Goal: Task Accomplishment & Management: Complete application form

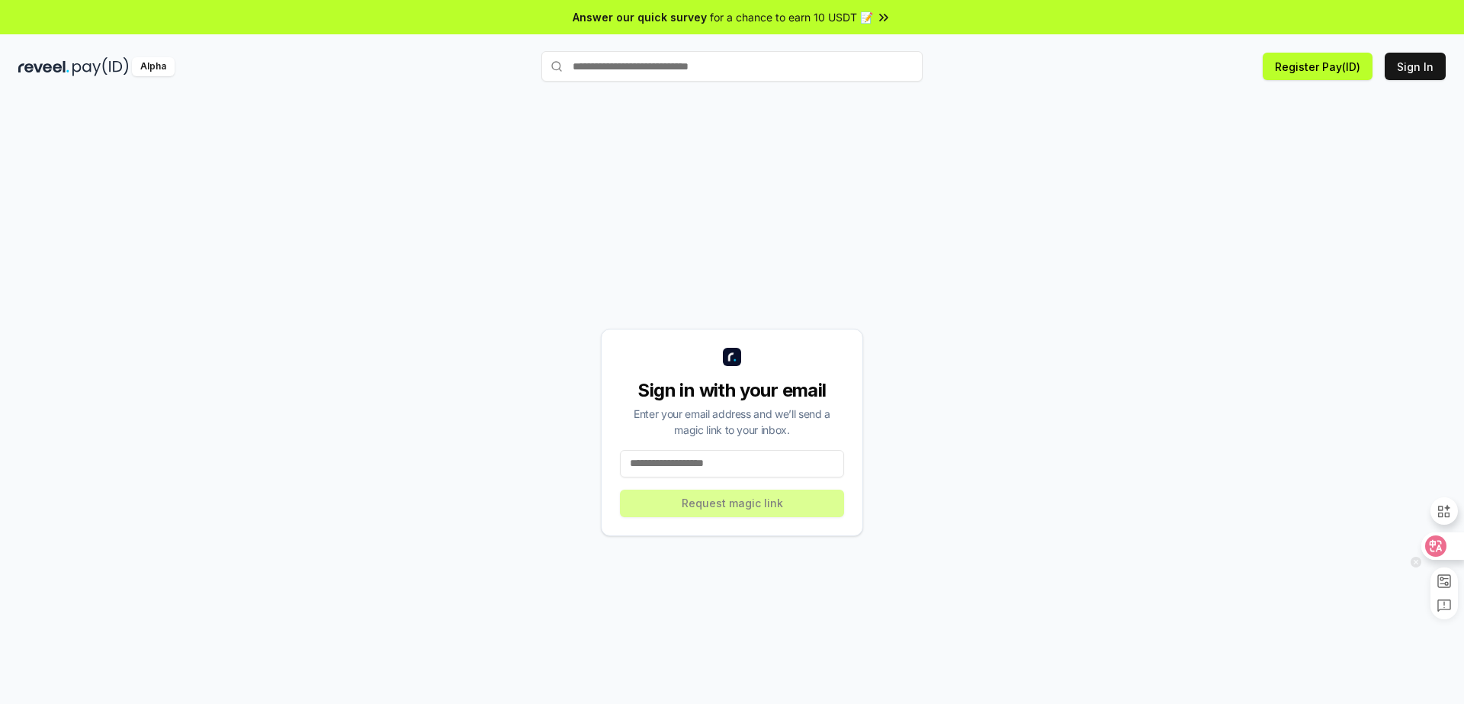
click at [1439, 547] on icon at bounding box center [1435, 546] width 13 height 12
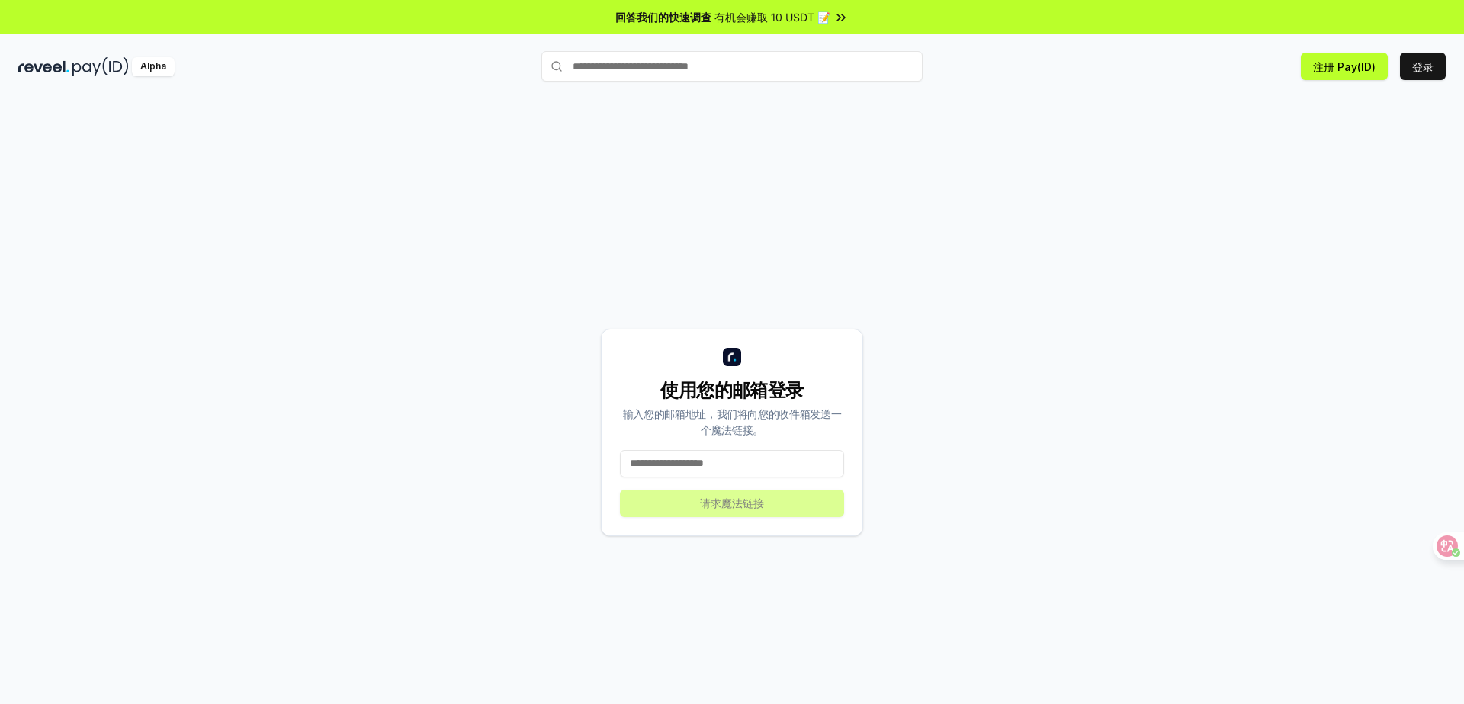
click at [743, 461] on input at bounding box center [732, 463] width 224 height 27
click at [1422, 72] on font "登录" at bounding box center [1422, 66] width 21 height 13
click at [1429, 69] on font "登录" at bounding box center [1422, 66] width 21 height 13
click at [723, 457] on input at bounding box center [732, 463] width 224 height 27
type input "*"
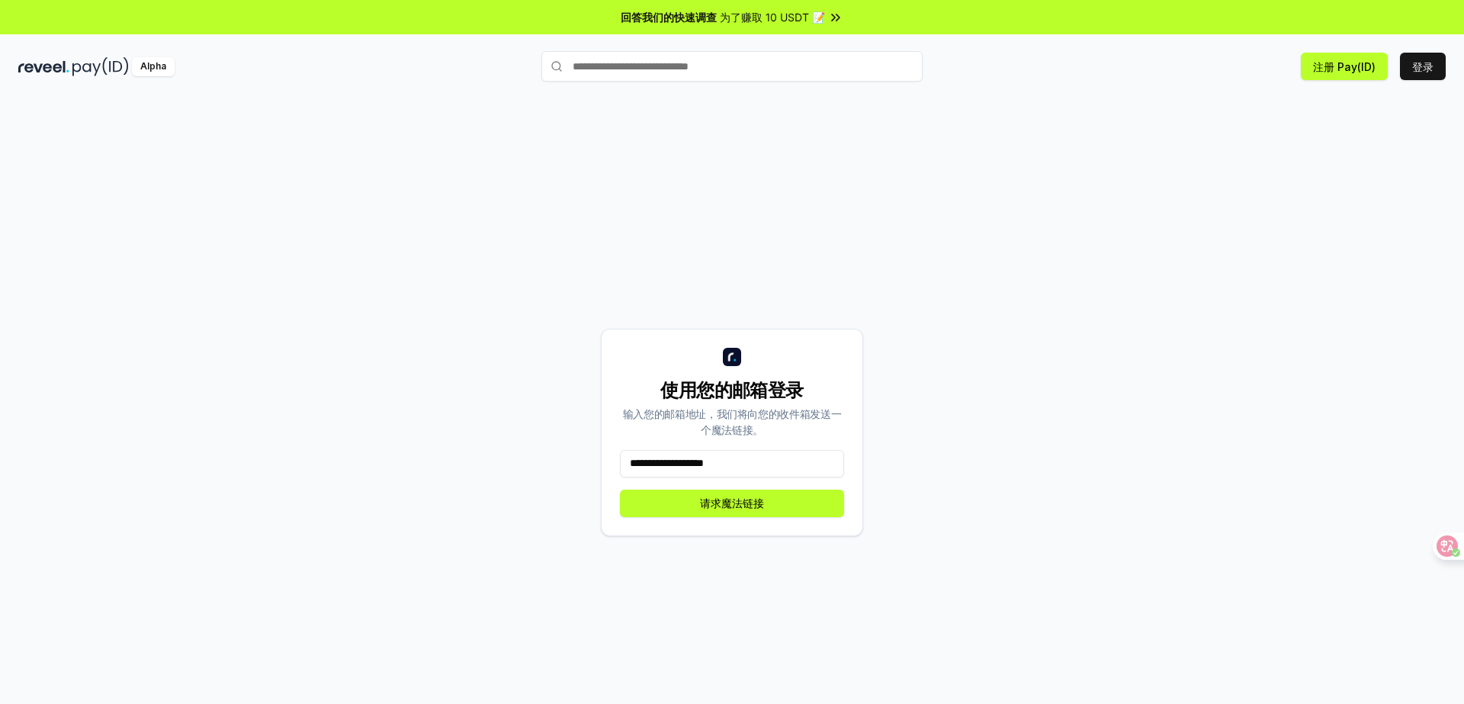
type input "**********"
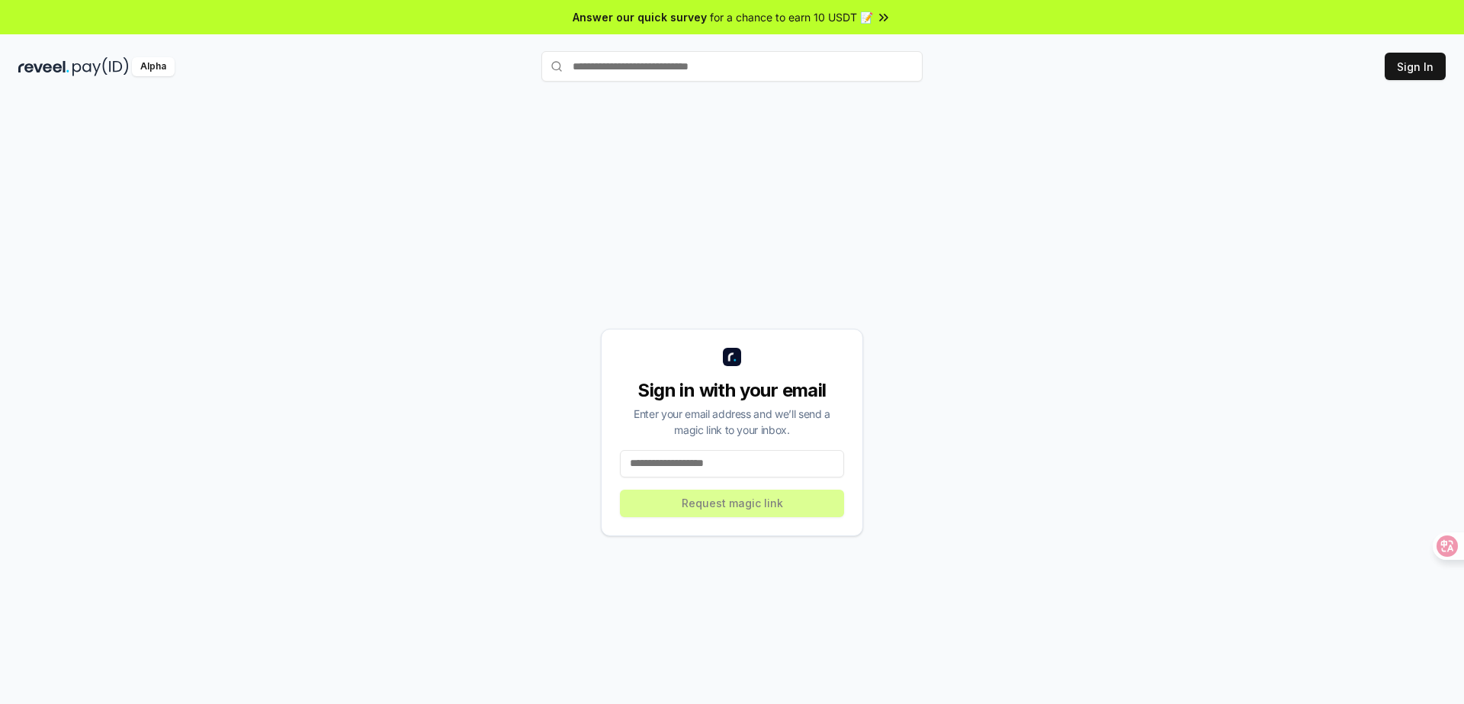
click at [718, 464] on input at bounding box center [732, 463] width 224 height 27
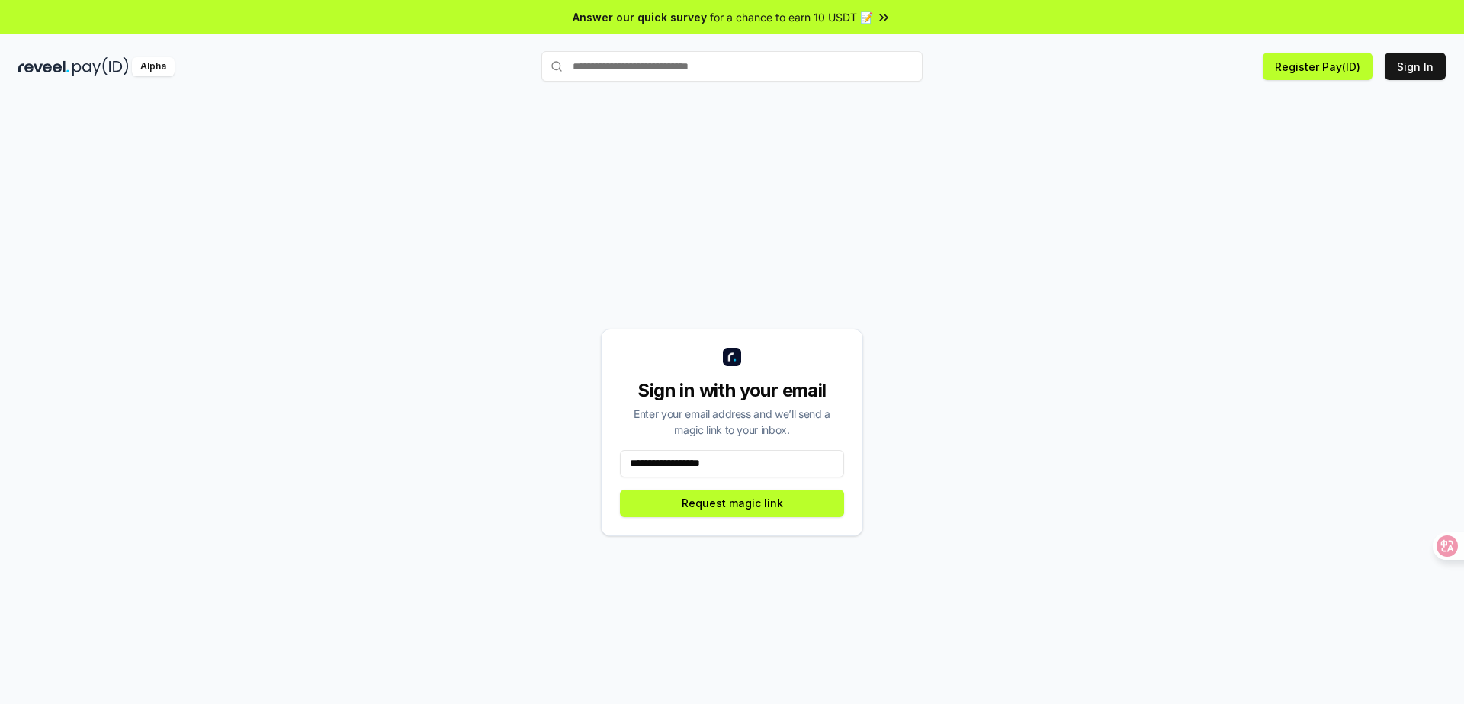
type input "**********"
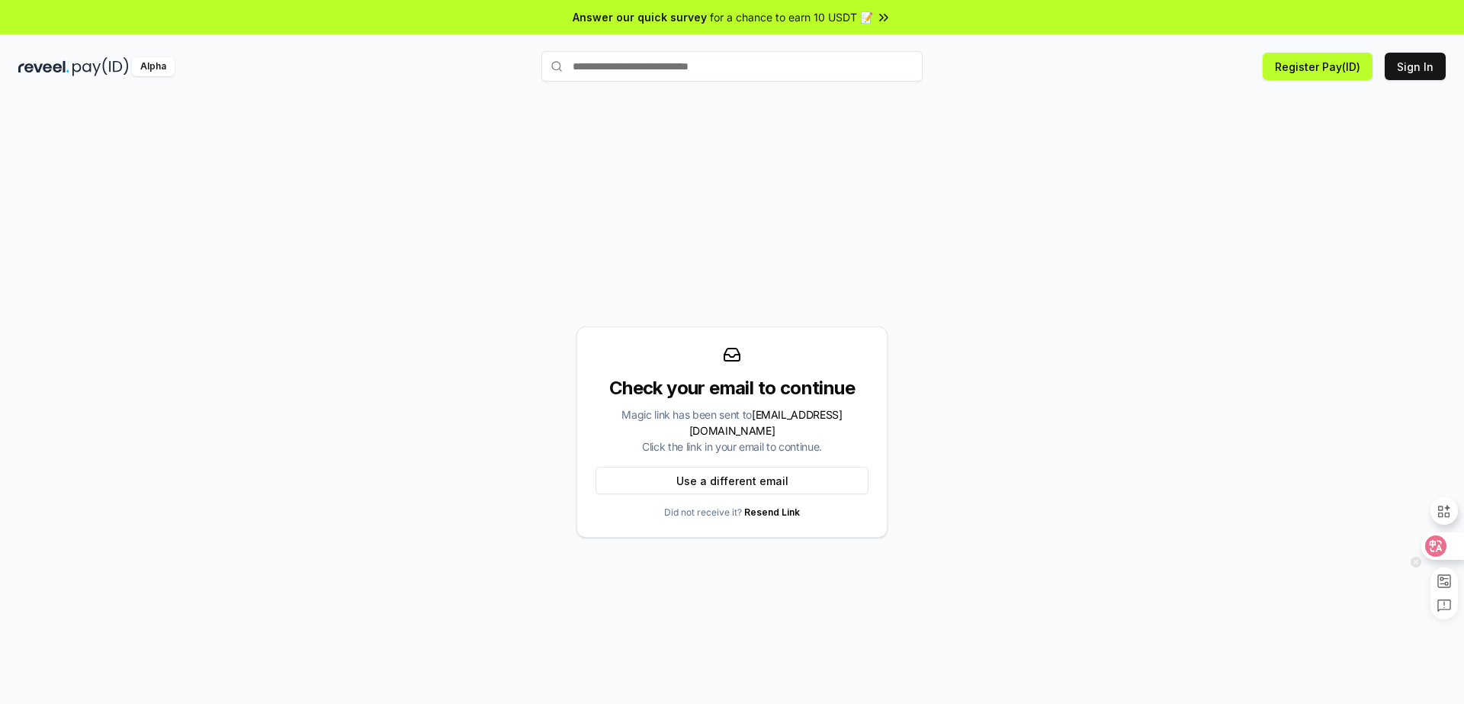
click at [1433, 543] on icon at bounding box center [1435, 546] width 13 height 12
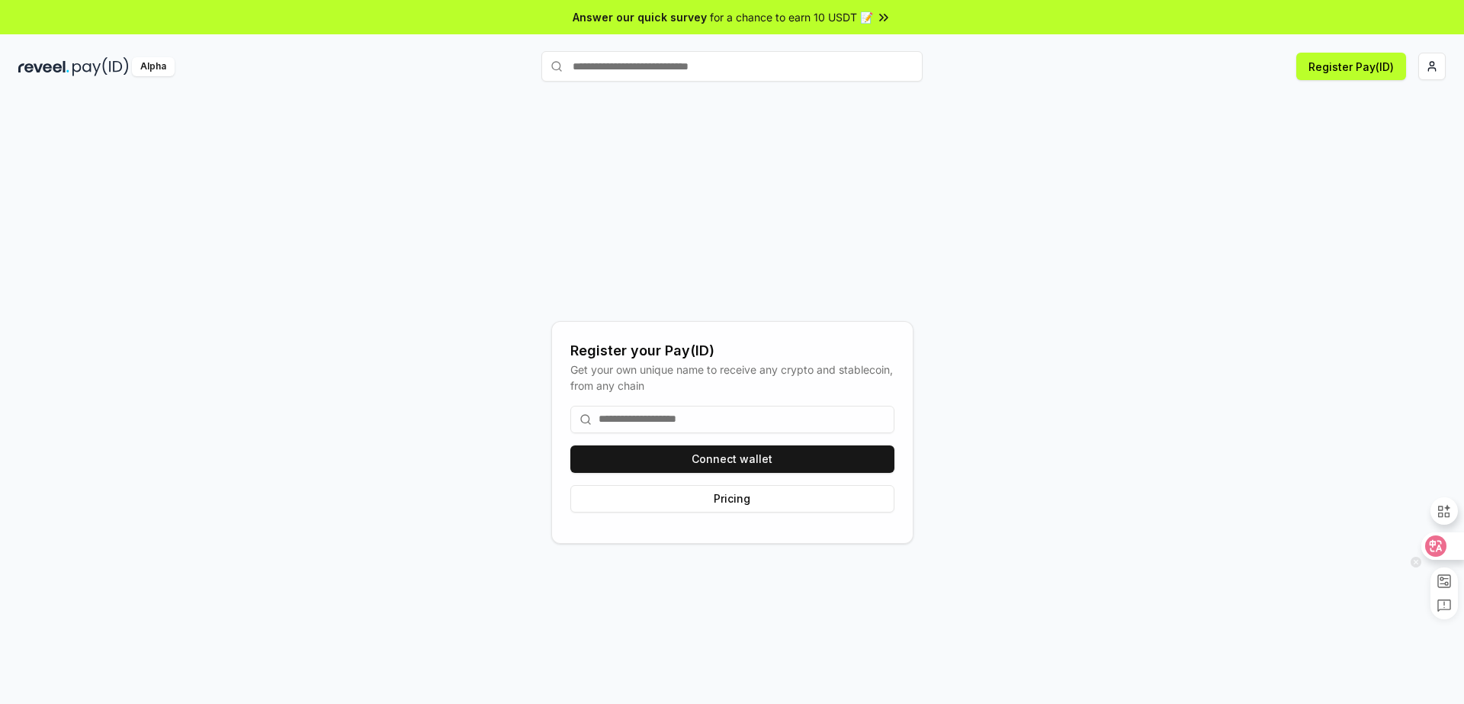
click at [1437, 550] on icon at bounding box center [1435, 546] width 13 height 12
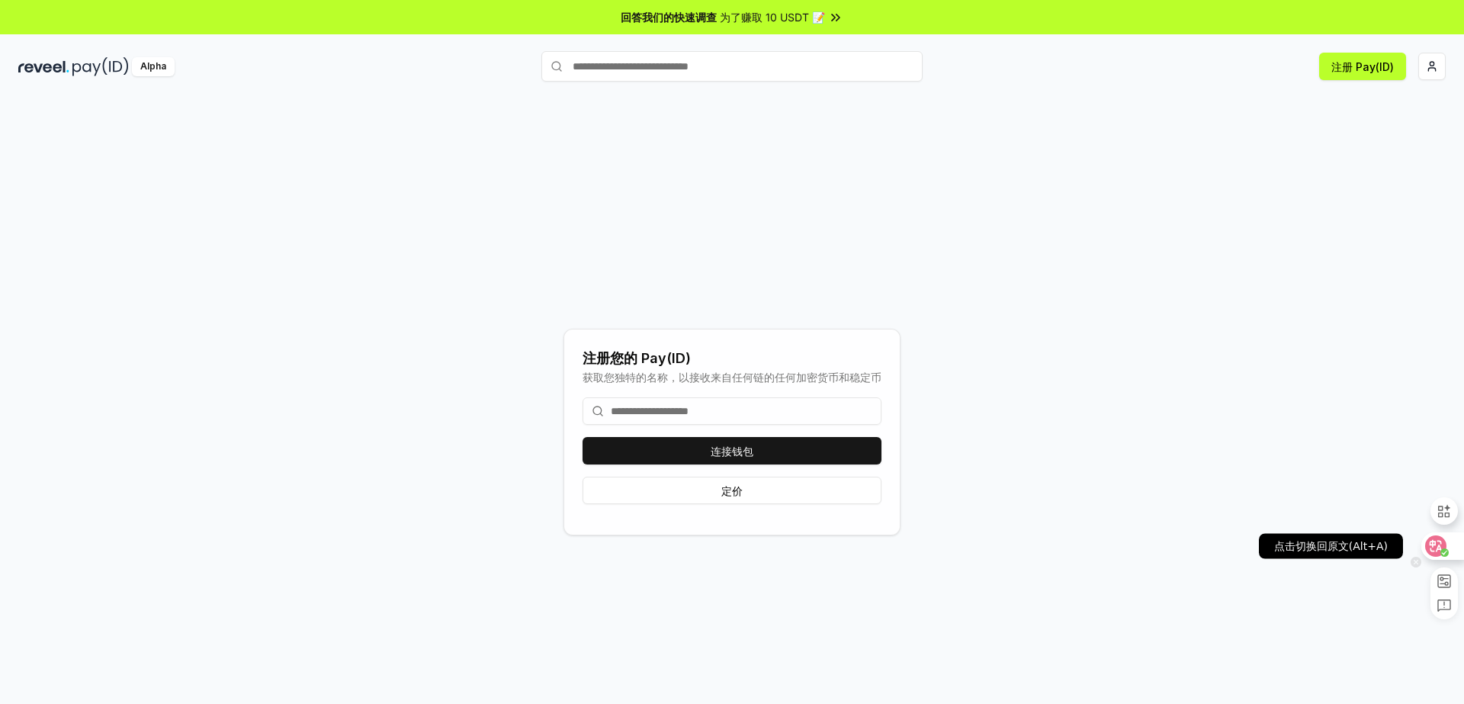
click at [1437, 550] on icon at bounding box center [1435, 546] width 13 height 12
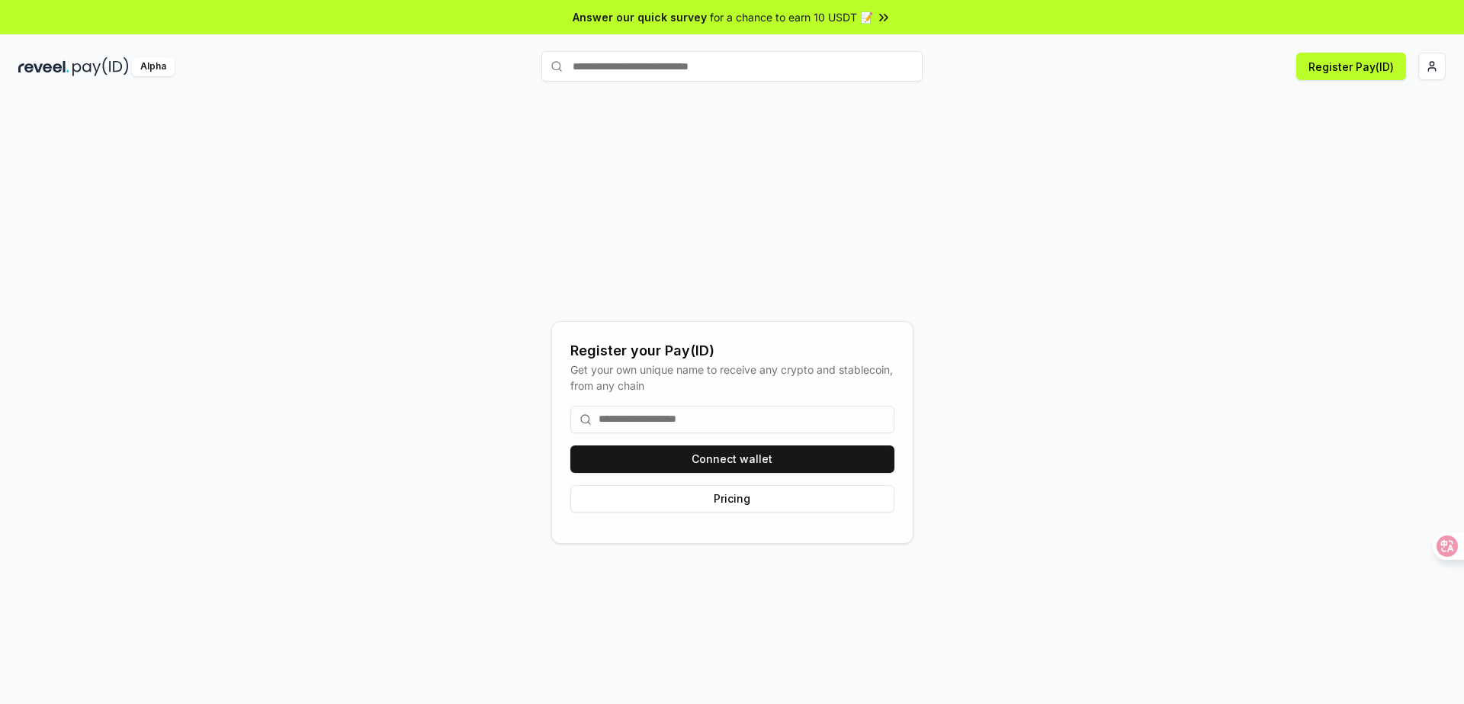
click at [678, 422] on input at bounding box center [732, 419] width 324 height 27
type input "*"
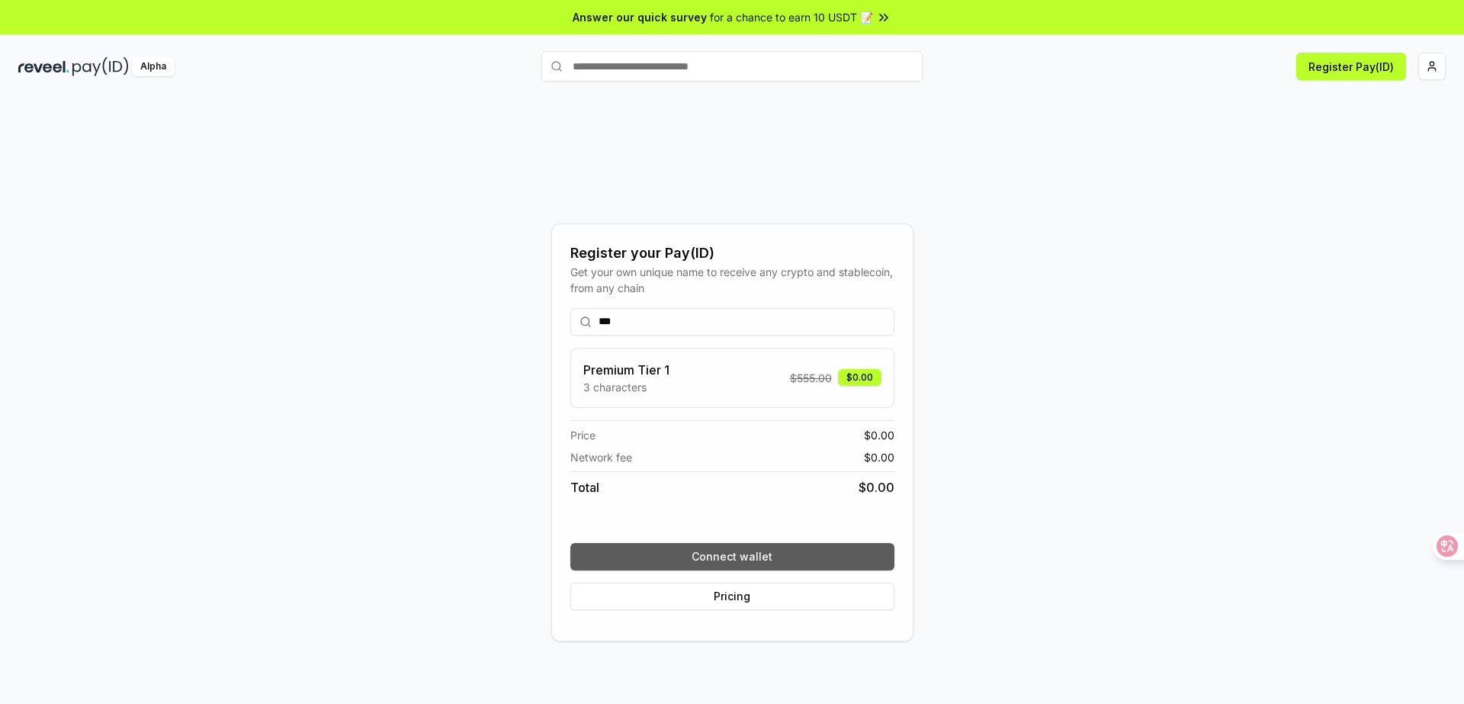
type input "***"
click at [778, 548] on button "Connect wallet" at bounding box center [732, 556] width 324 height 27
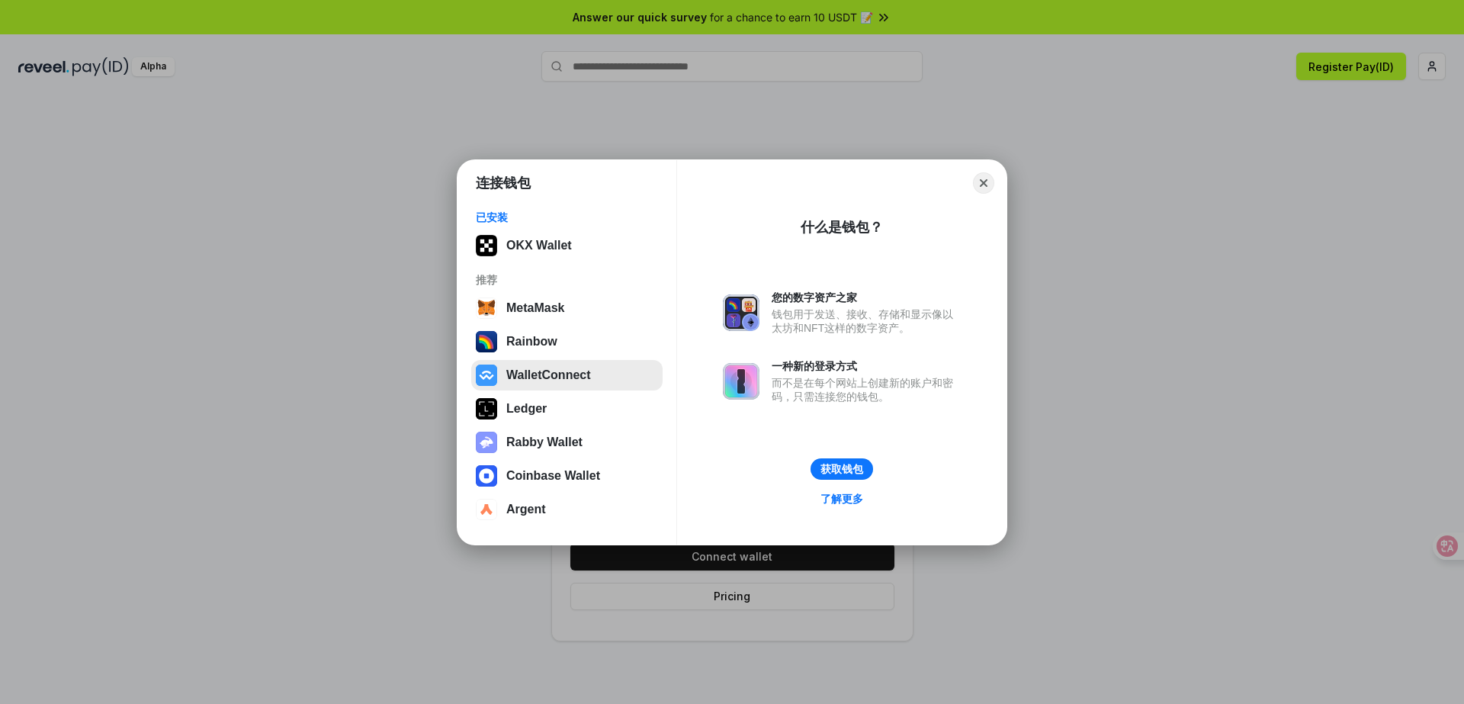
click at [539, 375] on button "WalletConnect" at bounding box center [566, 375] width 191 height 30
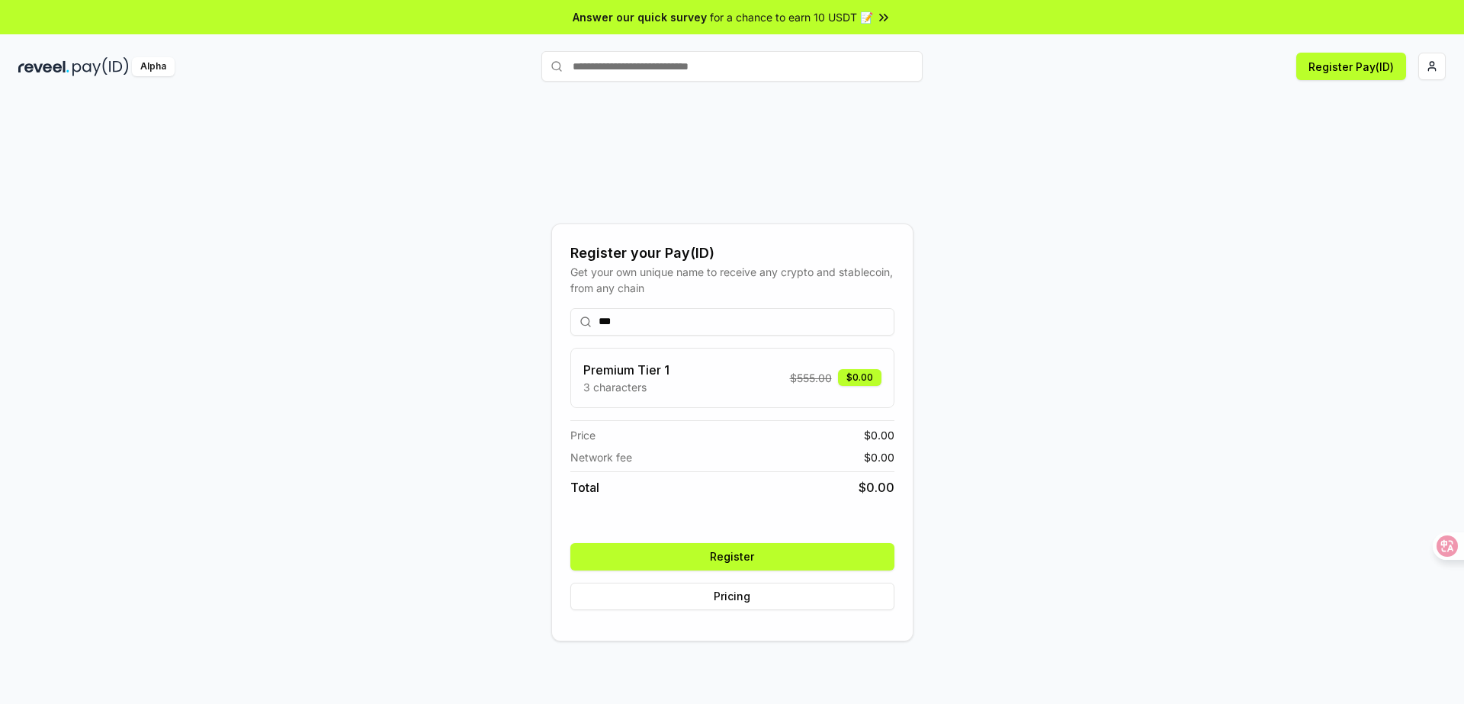
click at [748, 557] on button "Register" at bounding box center [732, 556] width 324 height 27
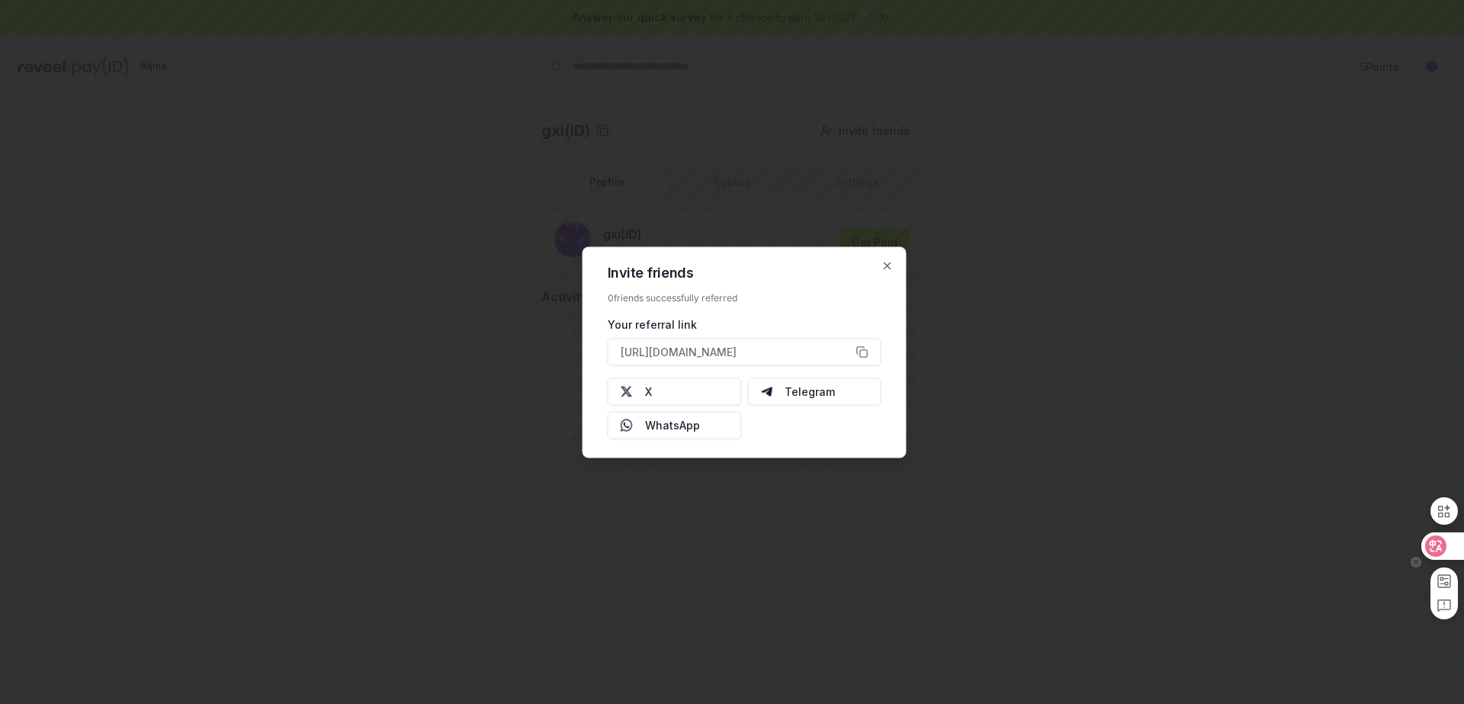
click at [1434, 550] on icon at bounding box center [1435, 545] width 21 height 21
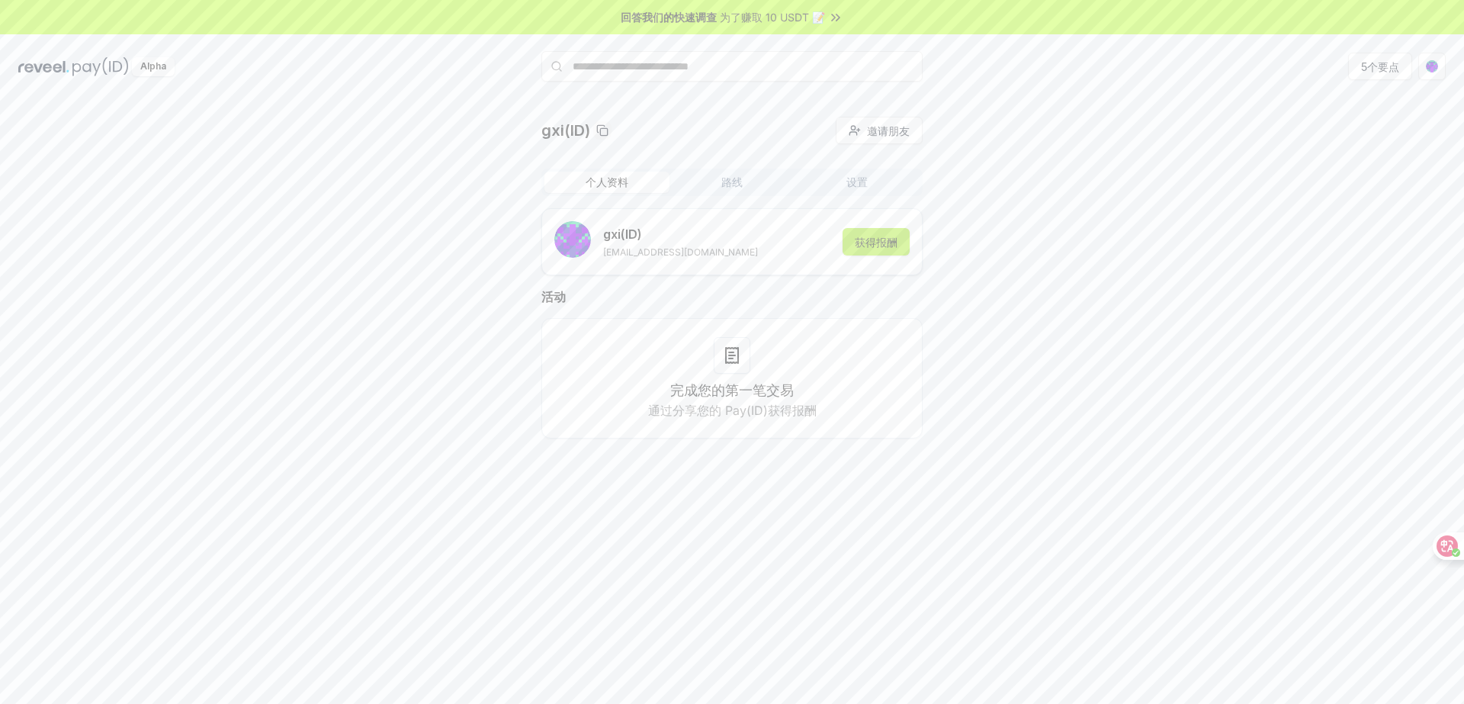
click at [874, 245] on font "获得报酬" at bounding box center [876, 242] width 43 height 13
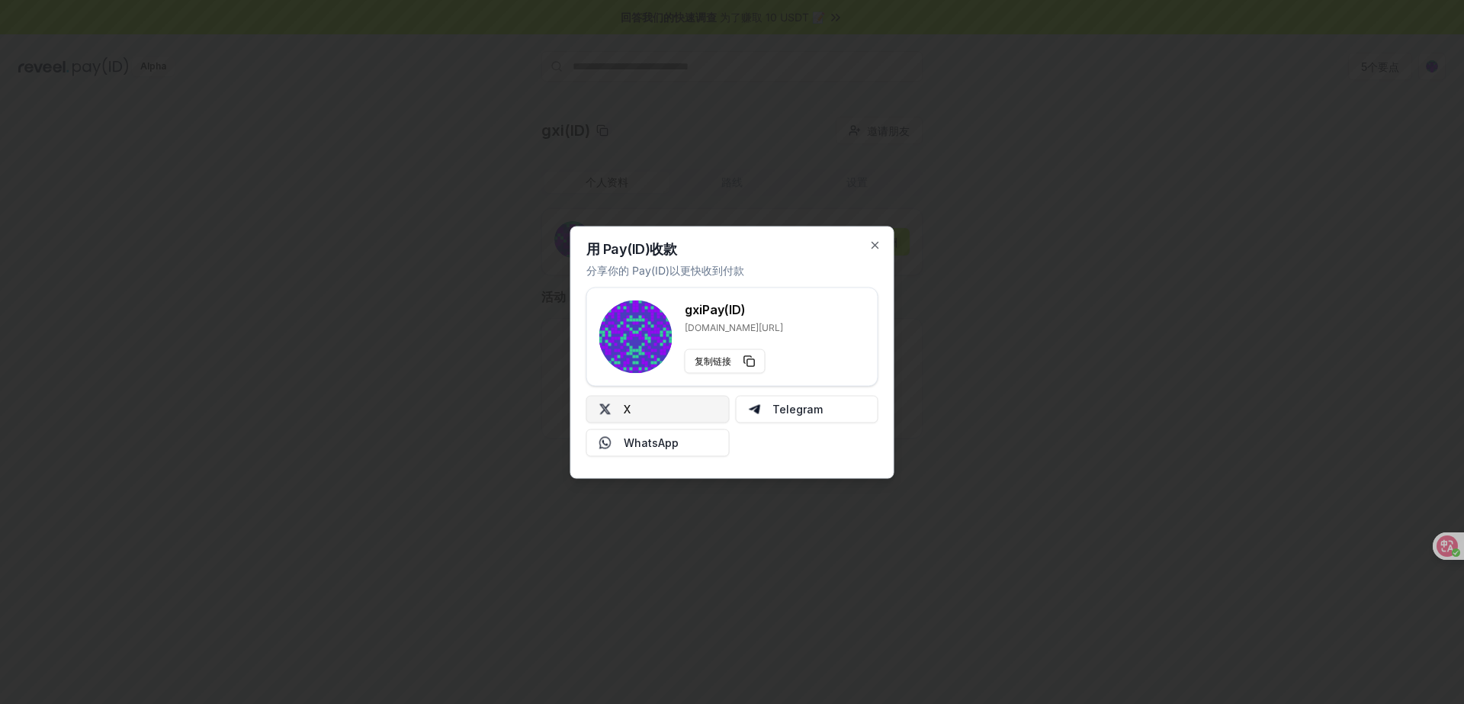
click at [658, 409] on button "X" at bounding box center [657, 408] width 143 height 27
click at [882, 241] on div "用 Pay(ID)收款 分享你的 Pay(ID)以更快收到付款 gxi Pay(ID) reveal.id/pay/gxi 复制链接 X Telegram W…" at bounding box center [732, 352] width 324 height 252
click at [874, 245] on icon "button" at bounding box center [875, 245] width 6 height 6
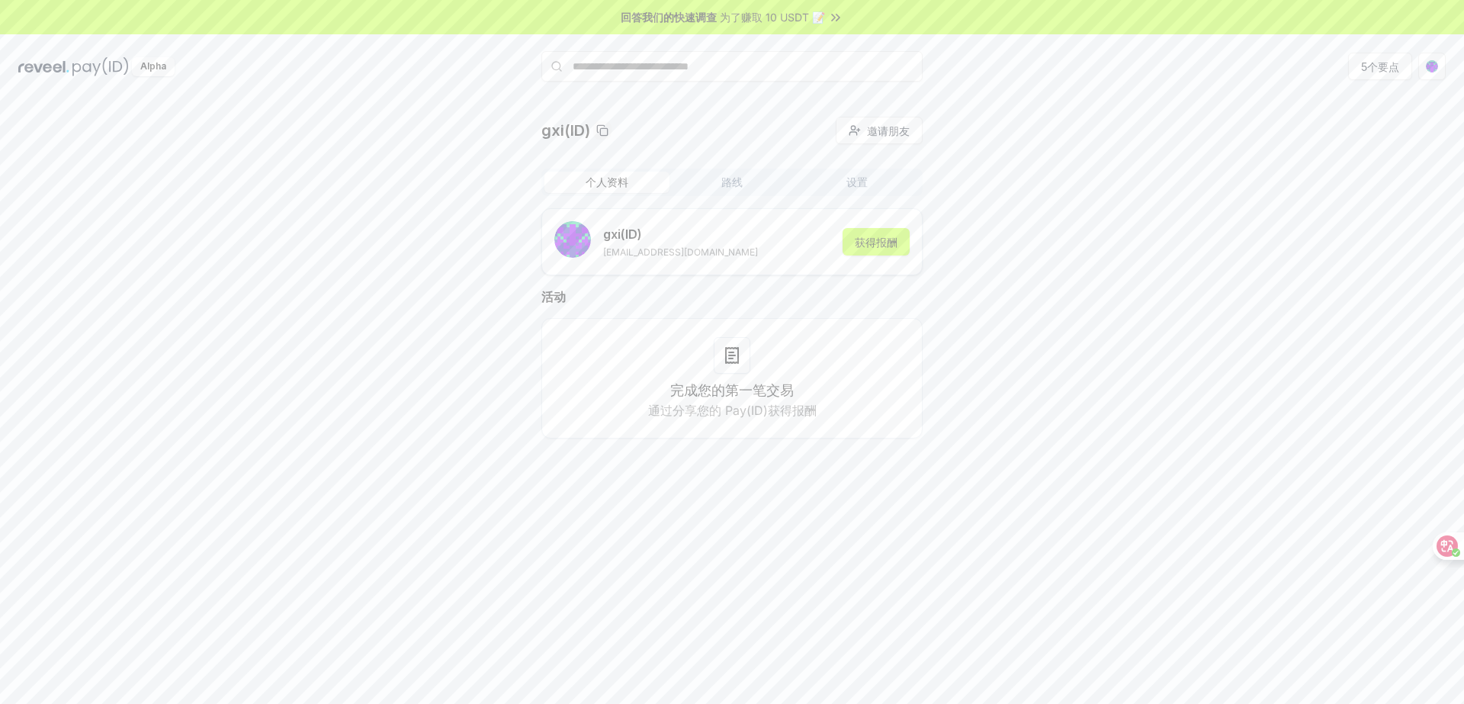
click at [747, 177] on button "路线" at bounding box center [731, 182] width 125 height 21
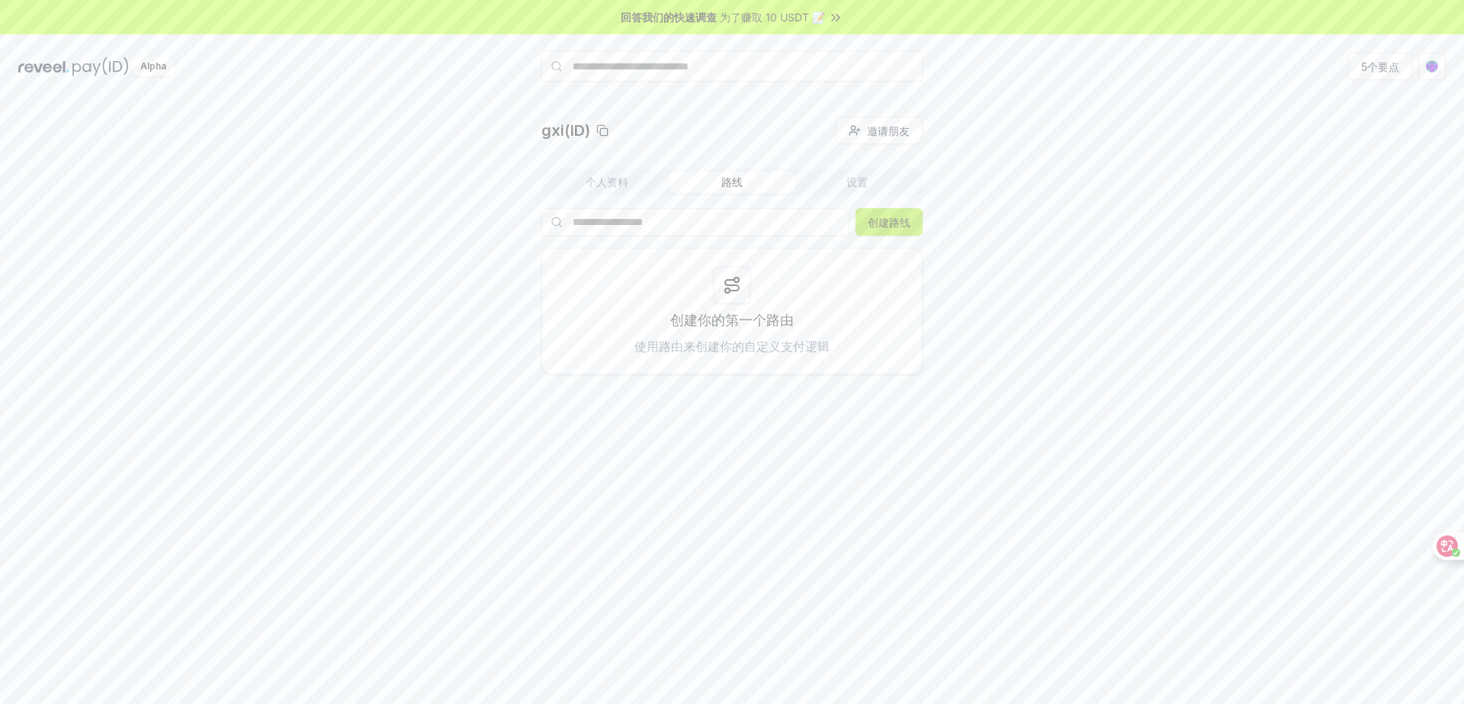
click at [886, 217] on font "创建路线" at bounding box center [889, 222] width 43 height 13
